Goal: Navigation & Orientation: Find specific page/section

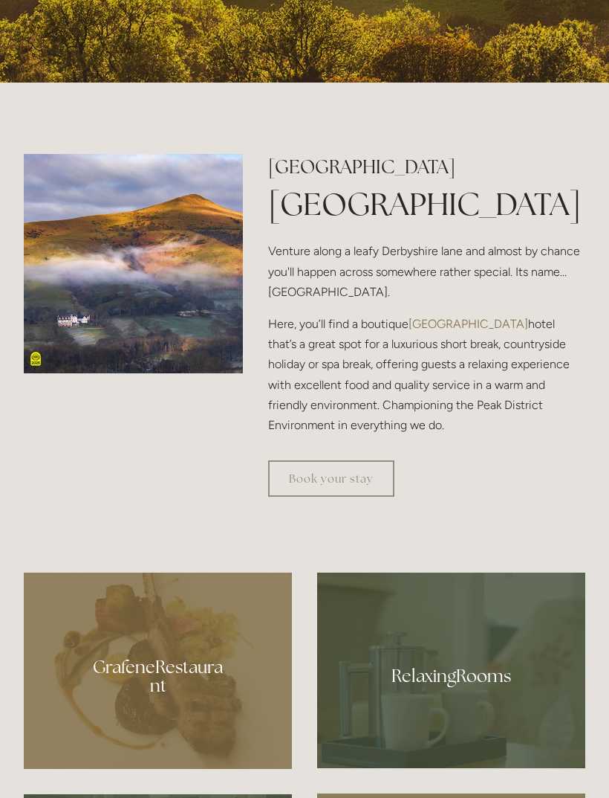
scroll to position [592, 0]
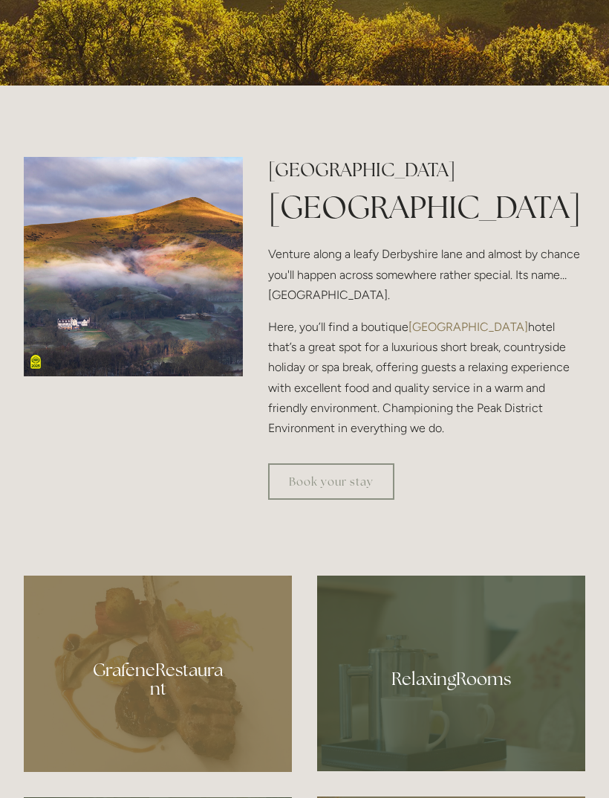
click at [363, 499] on link "Book your stay" at bounding box center [331, 481] width 126 height 36
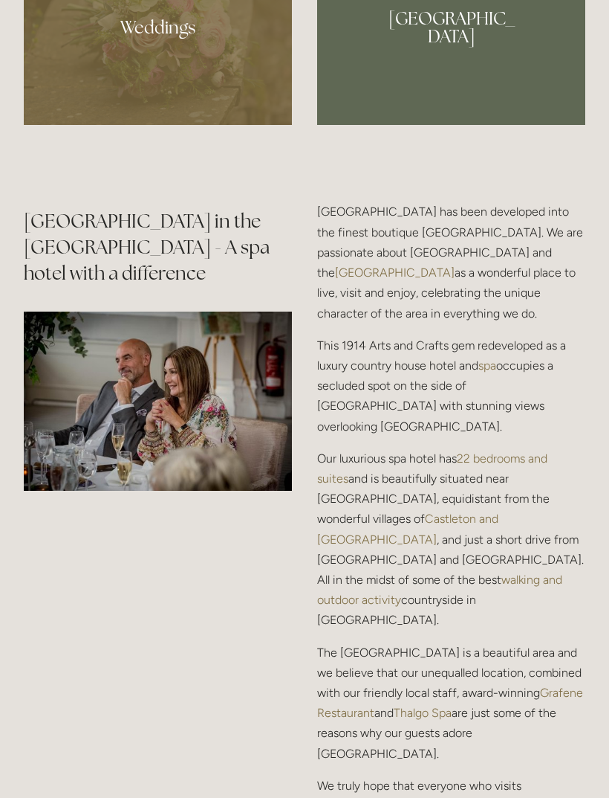
scroll to position [1698, 0]
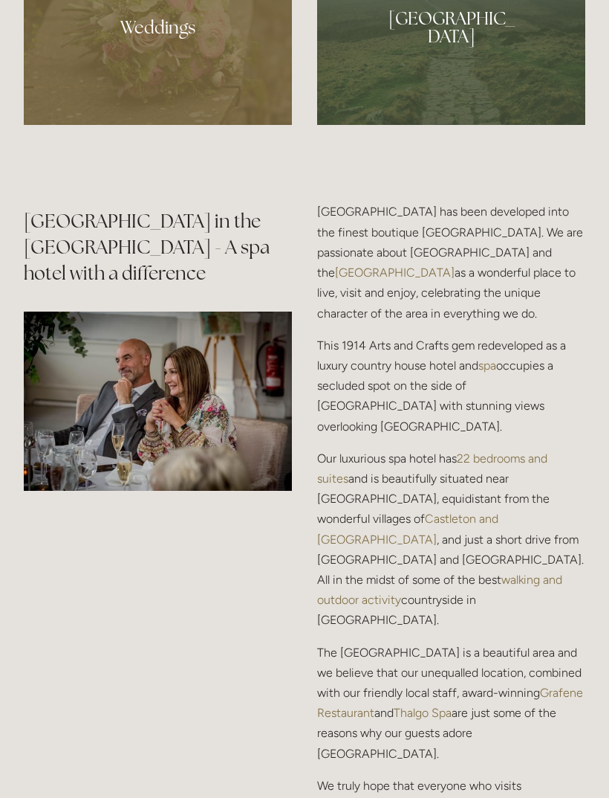
click at [464, 115] on div at bounding box center [451, 22] width 268 height 205
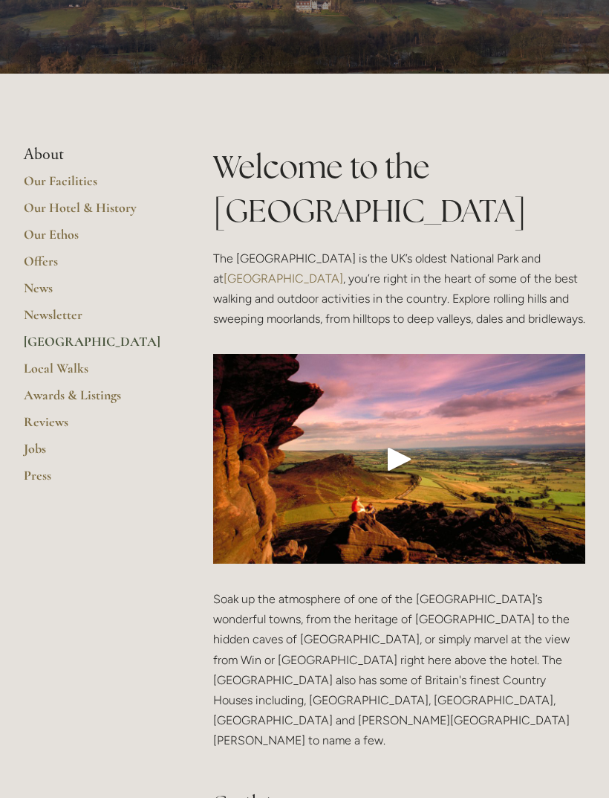
scroll to position [149, 0]
click at [55, 184] on link "Our Facilities" at bounding box center [95, 185] width 142 height 27
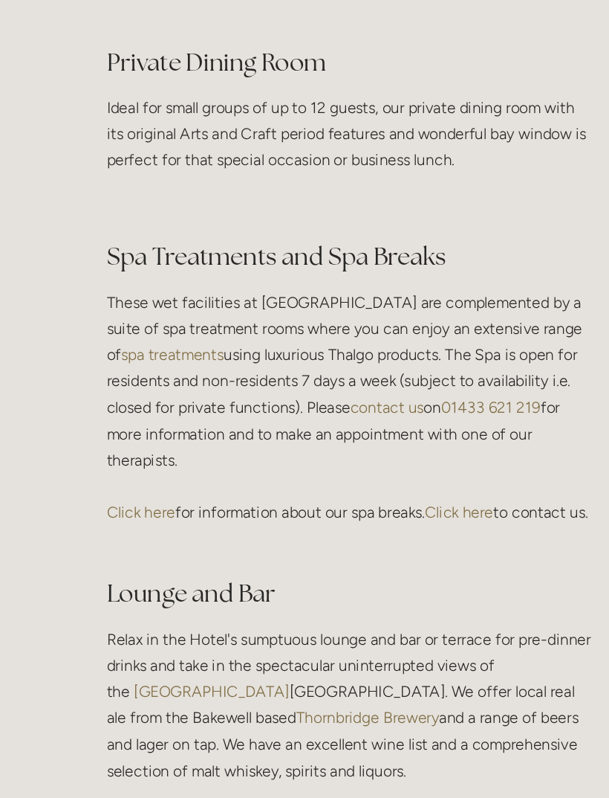
scroll to position [2410, 0]
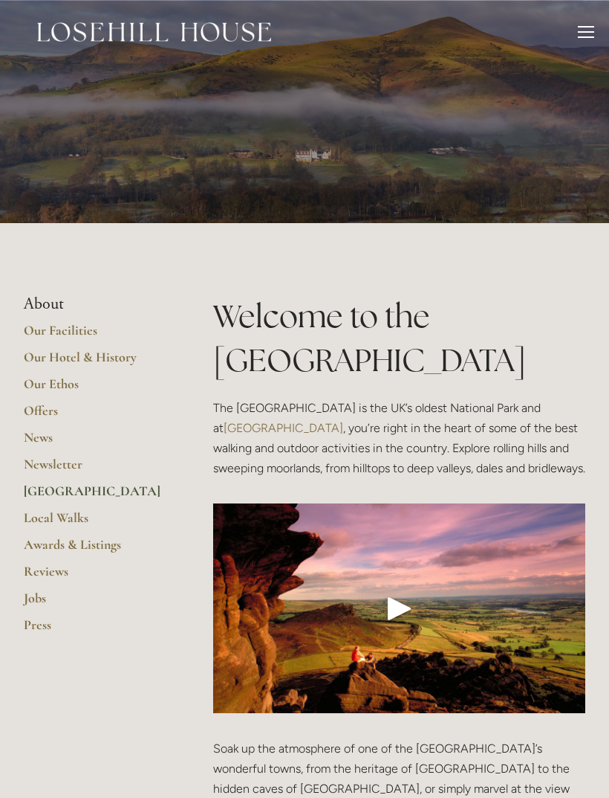
scroll to position [149, 0]
